Goal: Navigation & Orientation: Go to known website

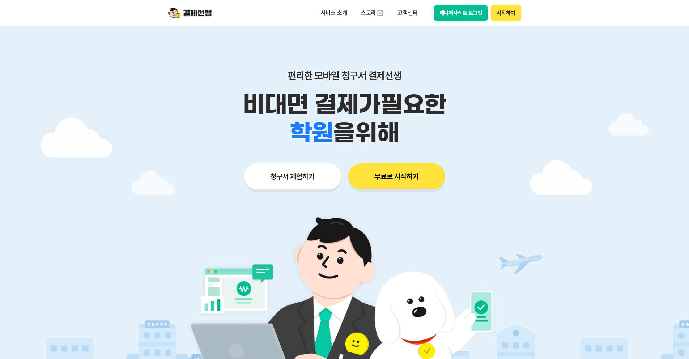
click at [453, 12] on button "매니저사이트 로그인" at bounding box center [461, 12] width 55 height 15
click at [463, 14] on button "매니저사이트 로그인" at bounding box center [461, 12] width 55 height 15
